Goal: Task Accomplishment & Management: Manage account settings

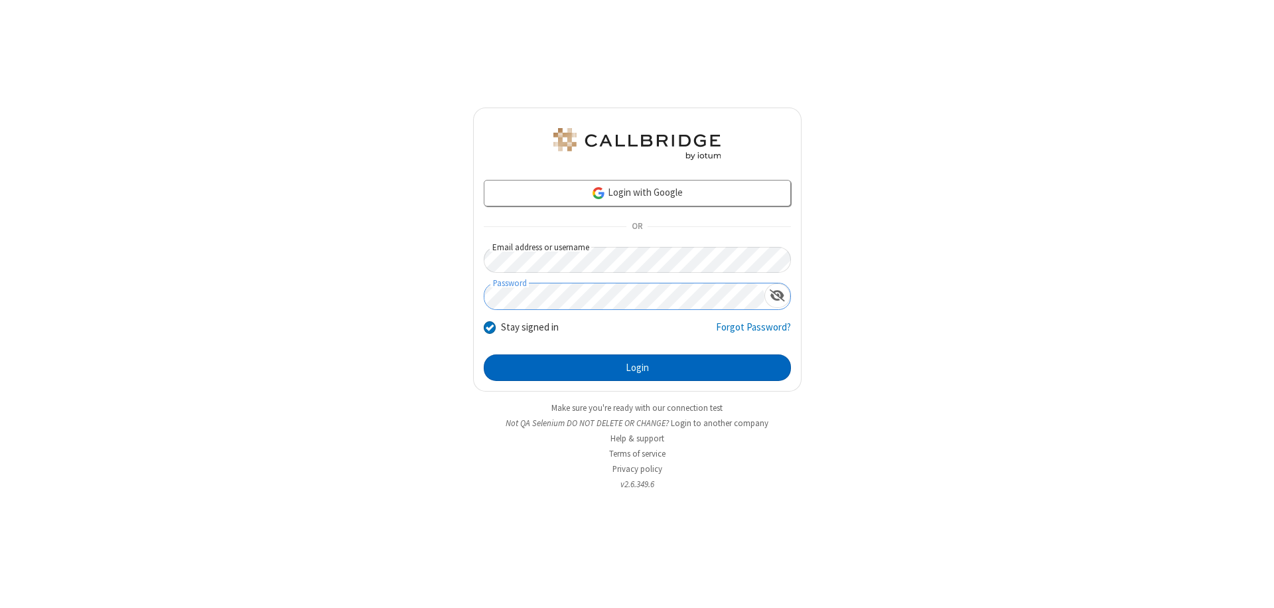
click at [637, 368] on button "Login" at bounding box center [637, 367] width 307 height 27
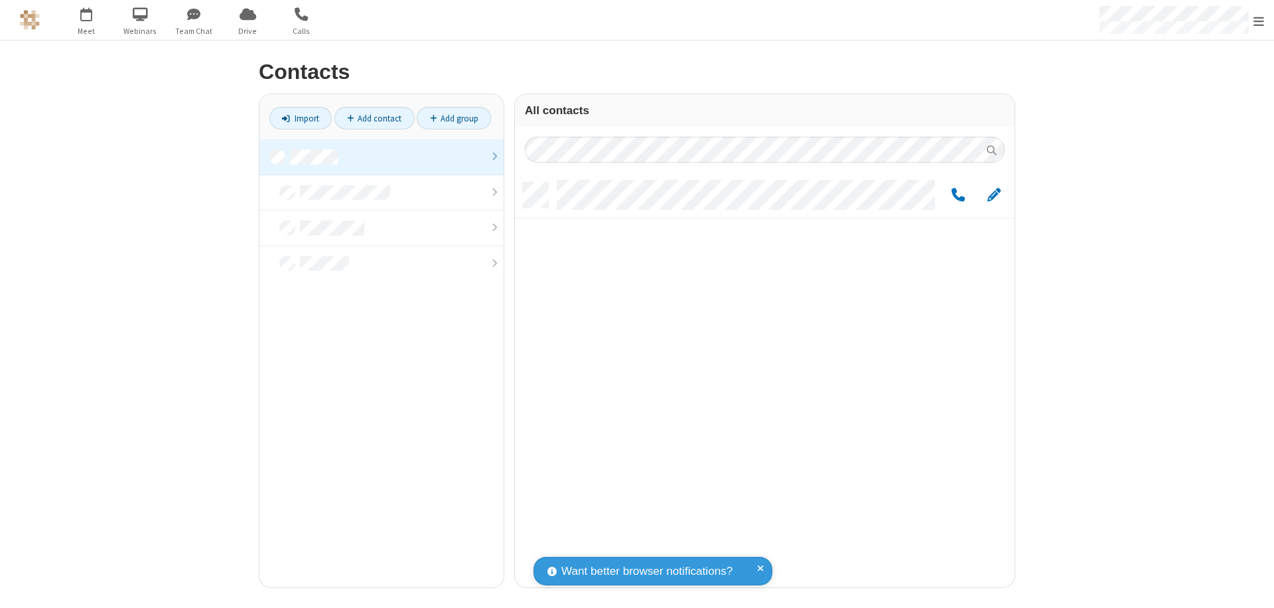
click at [381, 157] on link at bounding box center [381, 157] width 244 height 36
click at [374, 118] on link "Add contact" at bounding box center [374, 118] width 80 height 23
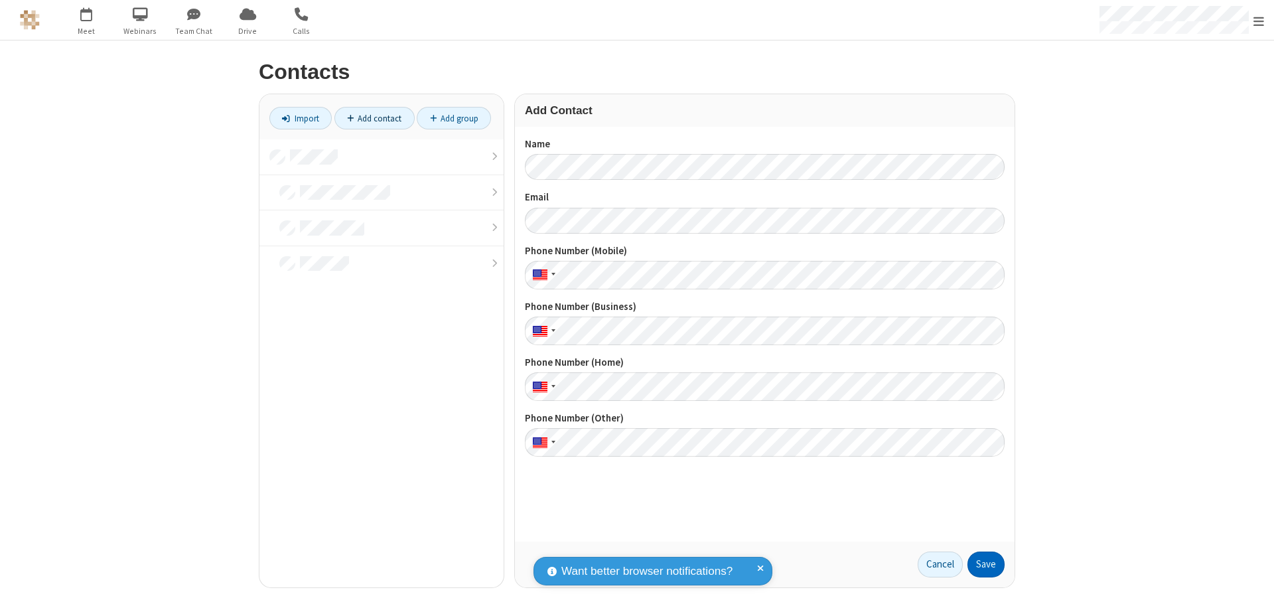
click at [986, 564] on button "Save" at bounding box center [985, 564] width 37 height 27
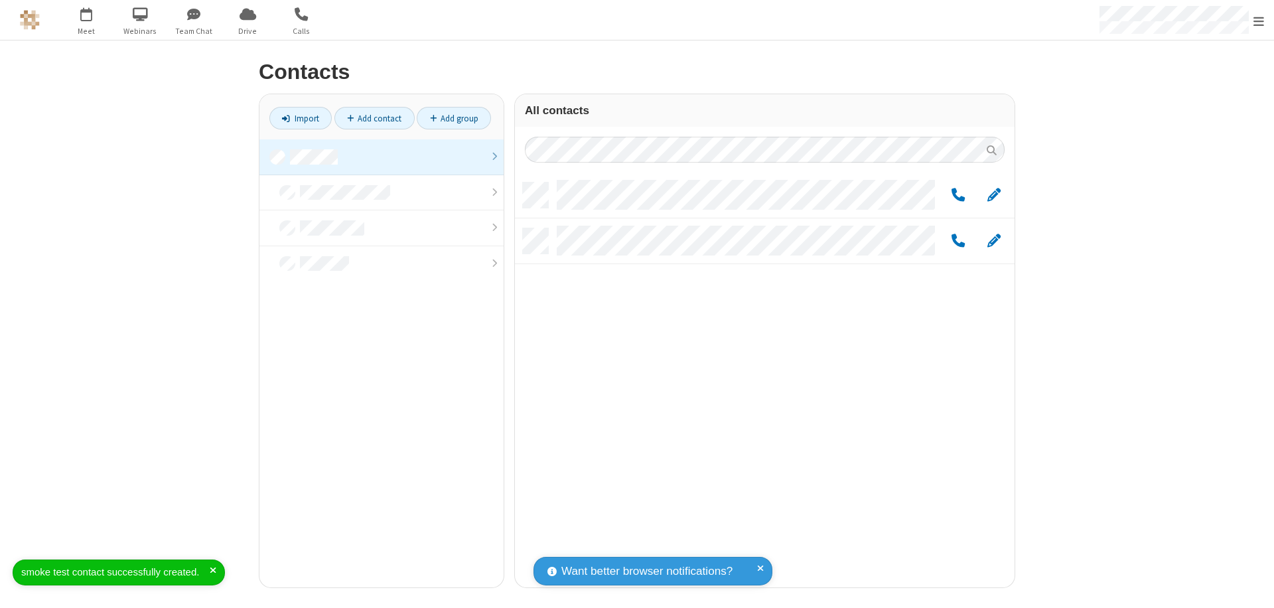
scroll to position [405, 490]
